Goal: Information Seeking & Learning: Learn about a topic

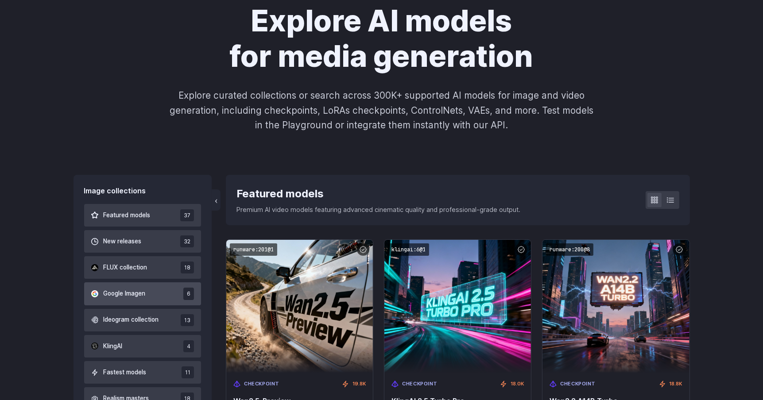
scroll to position [133, 0]
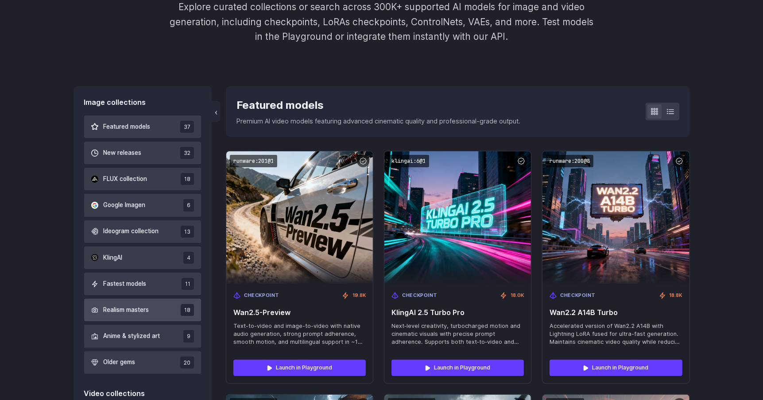
click at [153, 309] on button "Realism masters 18" at bounding box center [142, 310] width 117 height 23
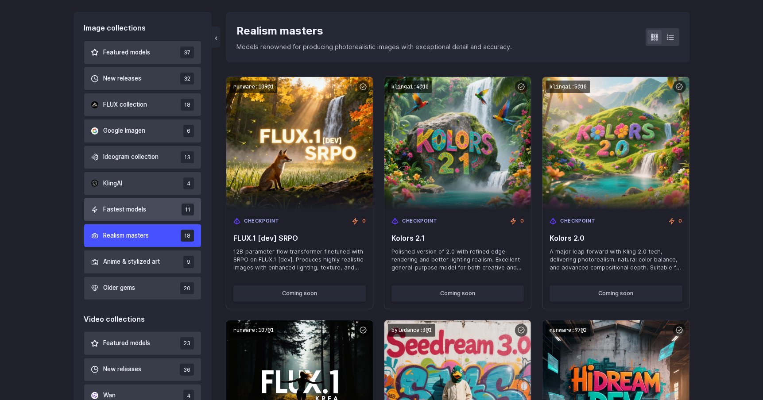
scroll to position [296, 0]
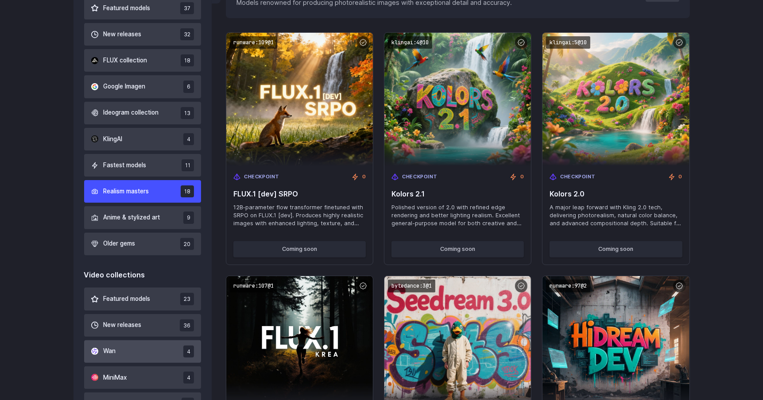
click at [153, 353] on button "Wan 4" at bounding box center [142, 352] width 117 height 23
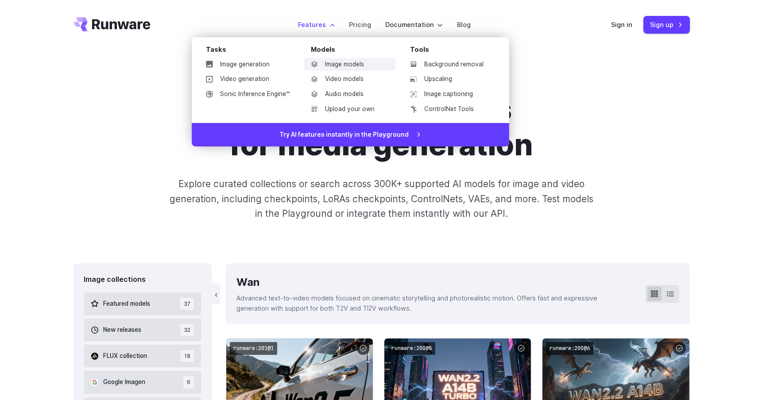
click at [342, 64] on link "Image models" at bounding box center [350, 64] width 92 height 13
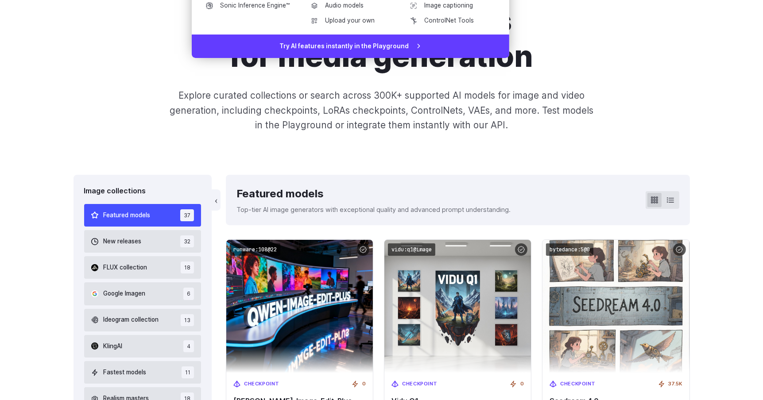
scroll to position [133, 0]
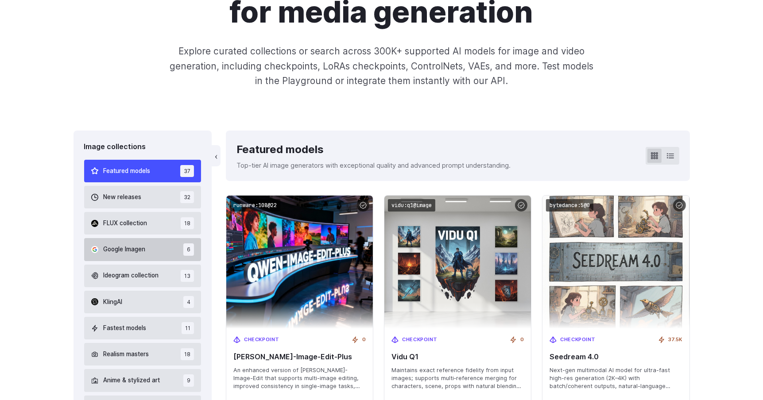
click at [154, 253] on button "Google Imagen 6" at bounding box center [142, 249] width 117 height 23
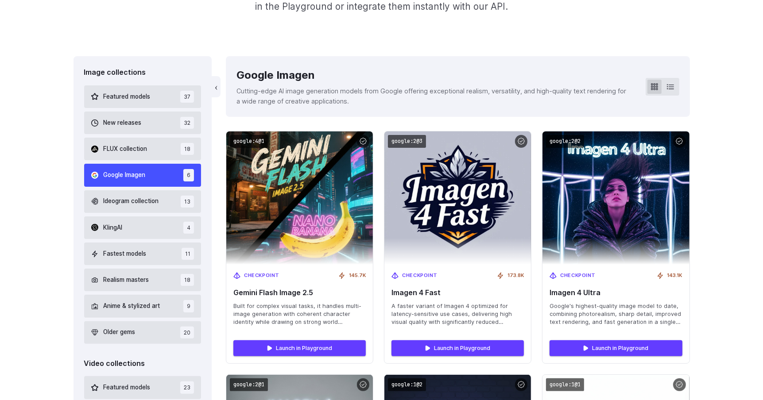
scroll to position [252, 0]
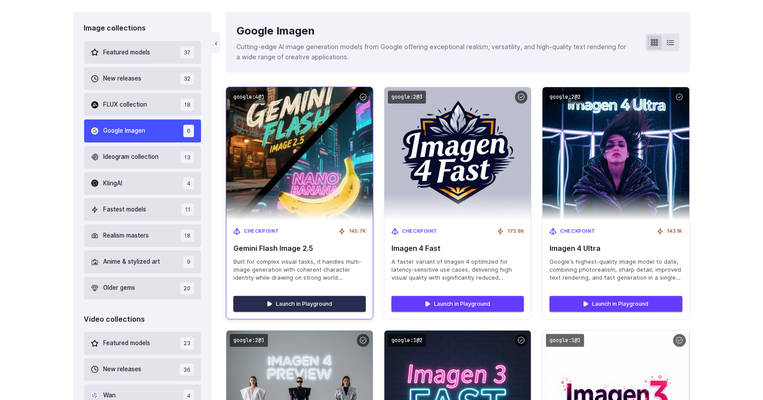
click at [314, 303] on link "Launch in Playground" at bounding box center [299, 304] width 132 height 16
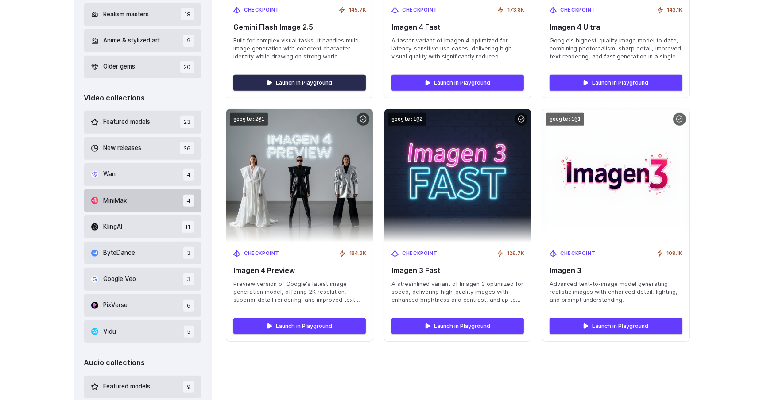
scroll to position [429, 0]
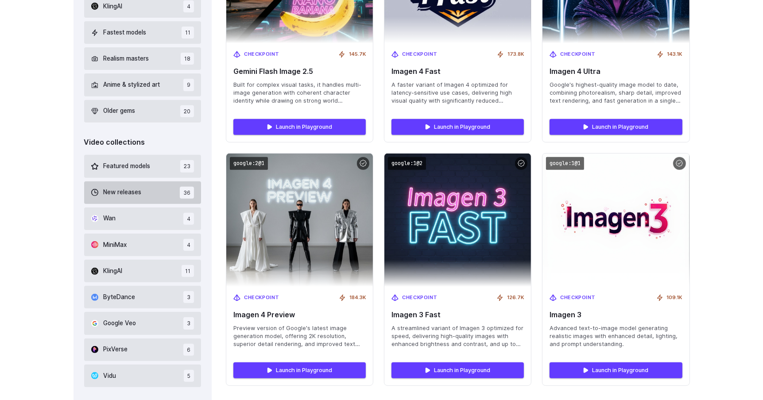
click at [157, 197] on button "New releases 36" at bounding box center [142, 193] width 117 height 23
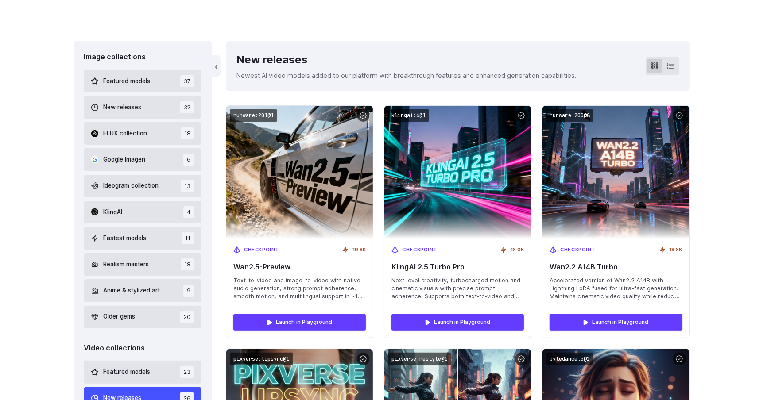
scroll to position [207, 0]
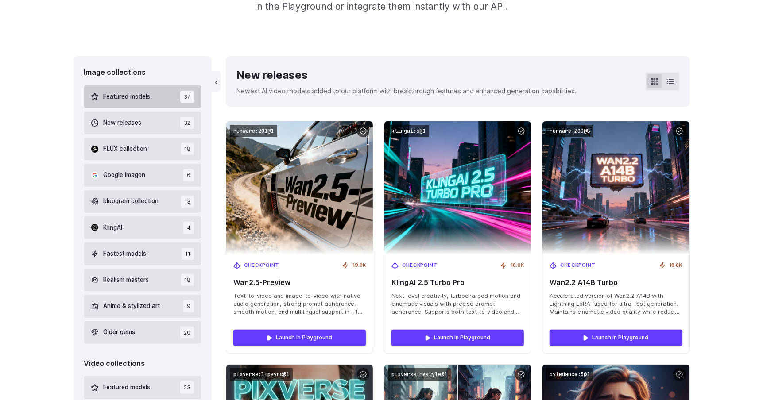
click at [131, 100] on span "Featured models" at bounding box center [127, 97] width 47 height 10
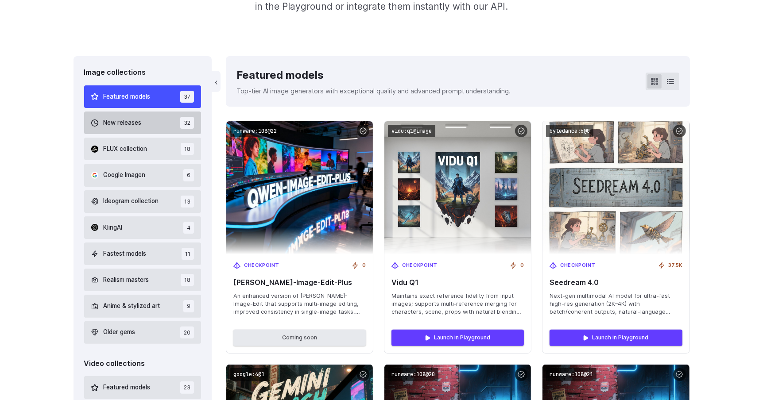
click at [136, 117] on button "New releases 32" at bounding box center [142, 123] width 117 height 23
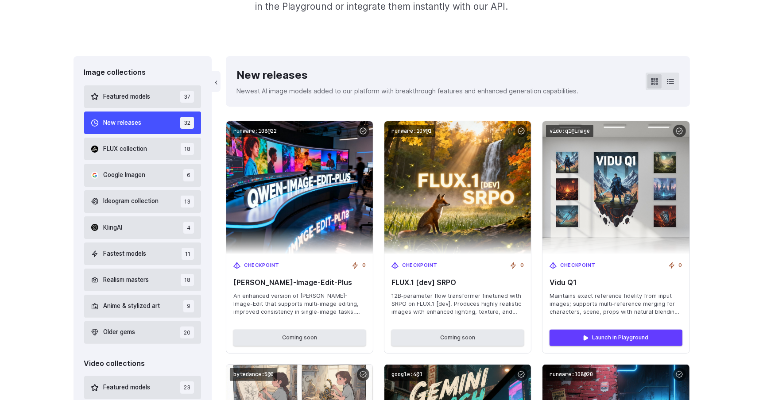
click at [142, 136] on div "Featured models 37 New releases 32 FLUX collection 18 Google Imagen 6 Ideogram …" at bounding box center [142, 215] width 117 height 259
click at [149, 146] on button "FLUX collection 18" at bounding box center [142, 149] width 117 height 23
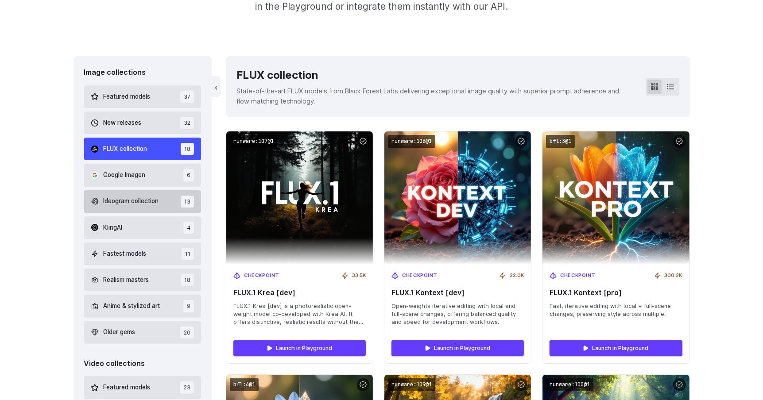
click at [159, 205] on span "Ideogram collection" at bounding box center [131, 202] width 55 height 10
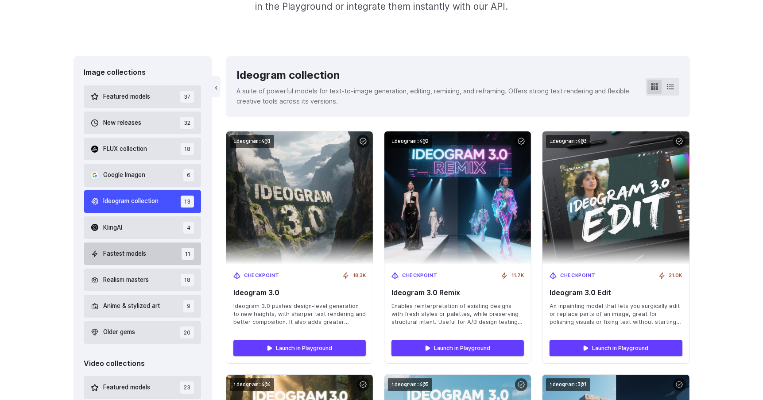
click at [151, 253] on button "Fastest models 11" at bounding box center [142, 254] width 117 height 23
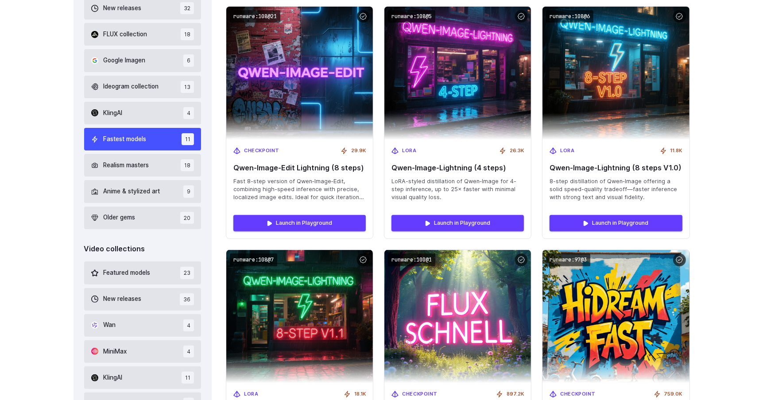
scroll to position [340, 0]
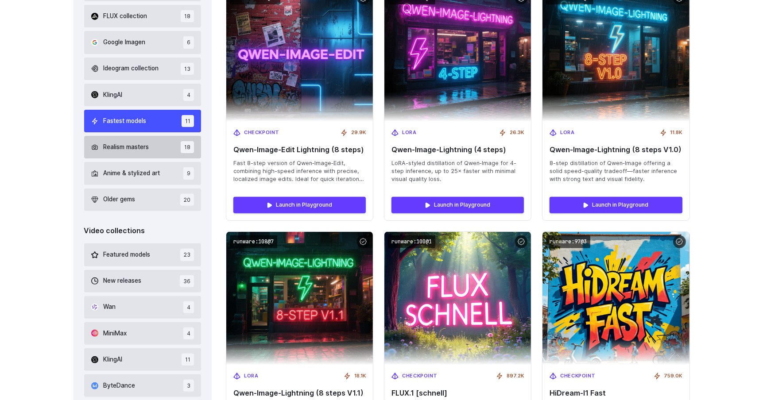
click at [145, 152] on span "Realism masters" at bounding box center [127, 148] width 46 height 10
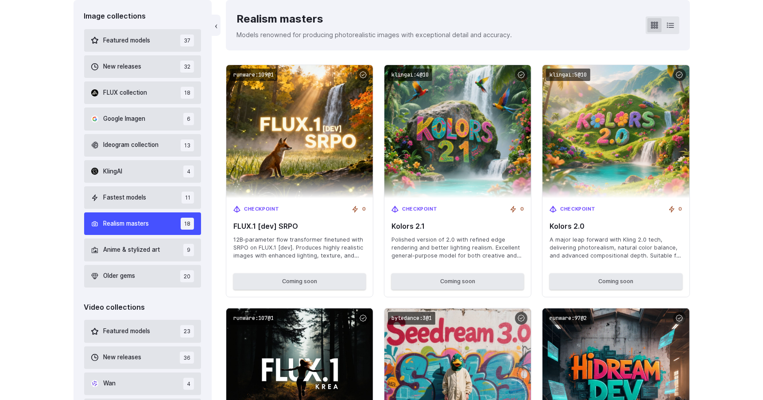
scroll to position [207, 0]
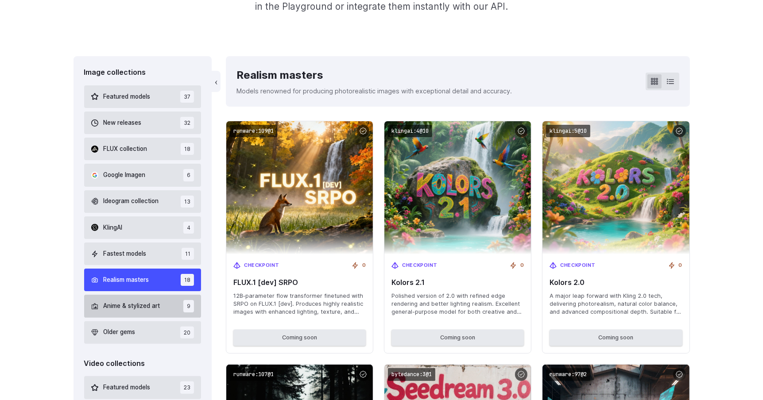
click at [144, 311] on span "Anime & stylized art" at bounding box center [132, 307] width 57 height 10
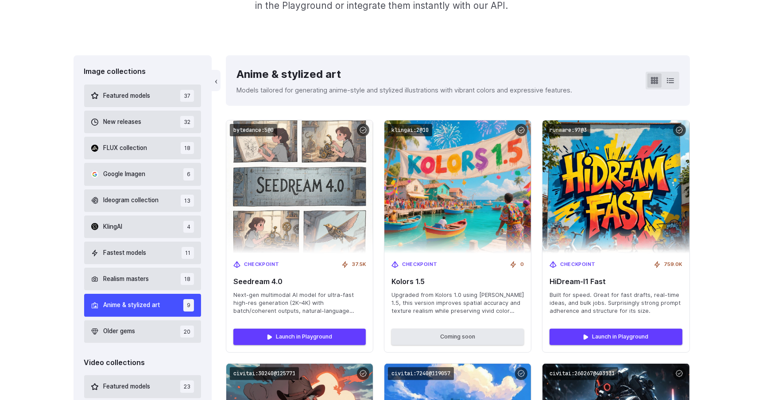
scroll to position [207, 0]
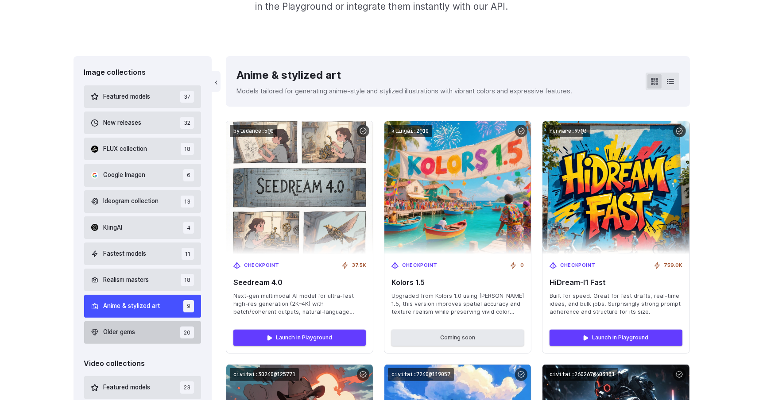
click at [141, 338] on button "Older gems 20" at bounding box center [142, 333] width 117 height 23
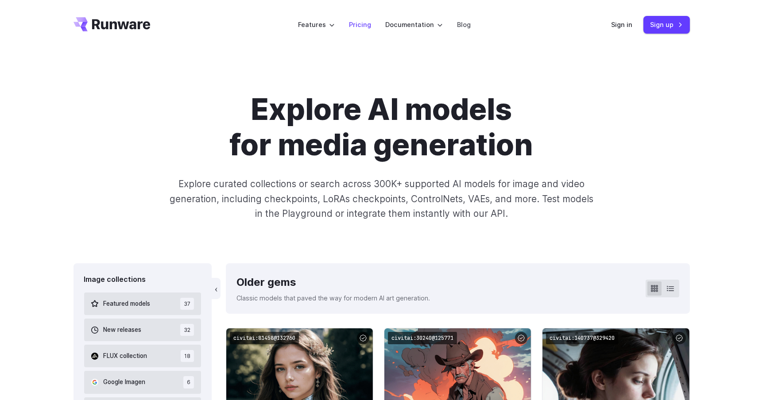
click at [358, 25] on link "Pricing" at bounding box center [360, 24] width 22 height 10
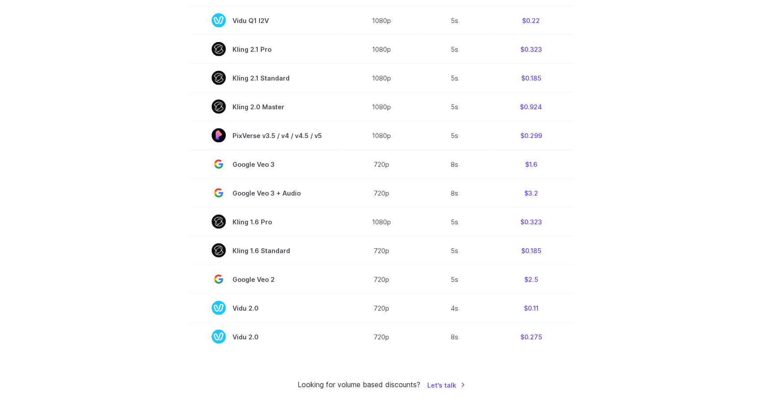
scroll to position [665, 0]
